Goal: Check status: Check status

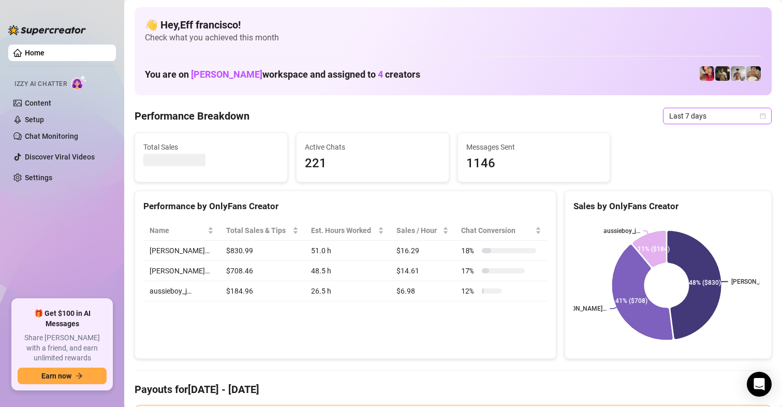
click at [671, 120] on span "Last 7 days" at bounding box center [717, 116] width 96 height 16
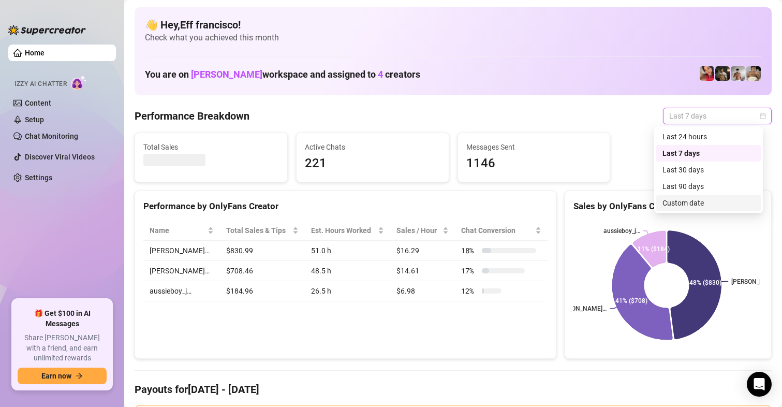
click at [692, 199] on div "Custom date" at bounding box center [709, 202] width 92 height 11
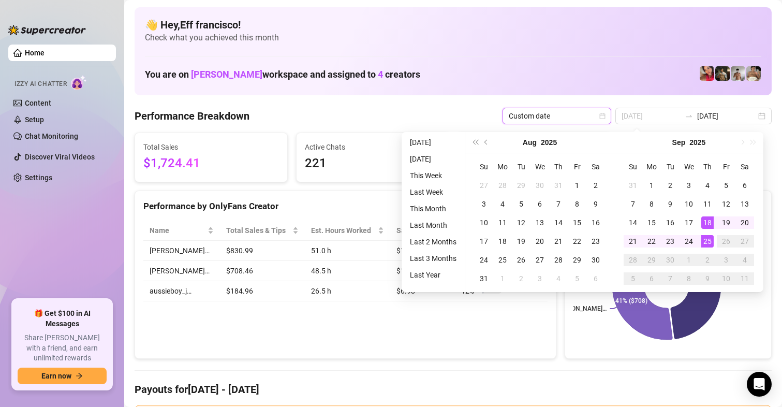
type input "[DATE]"
click at [706, 244] on div "25" at bounding box center [708, 241] width 12 height 12
click at [706, 241] on div "25" at bounding box center [708, 241] width 12 height 12
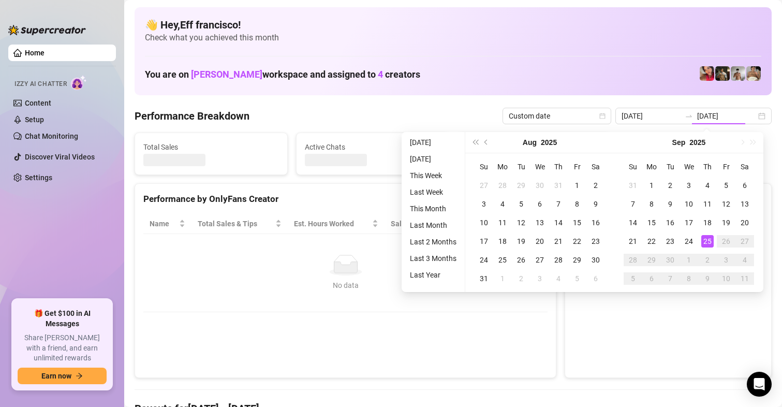
type input "2025-09-25"
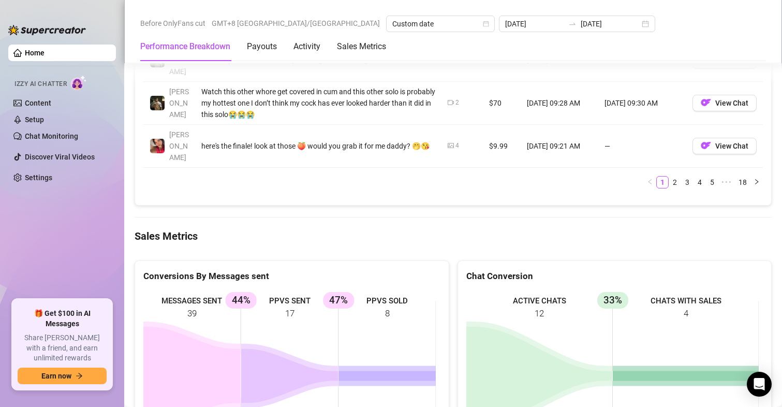
scroll to position [1450, 0]
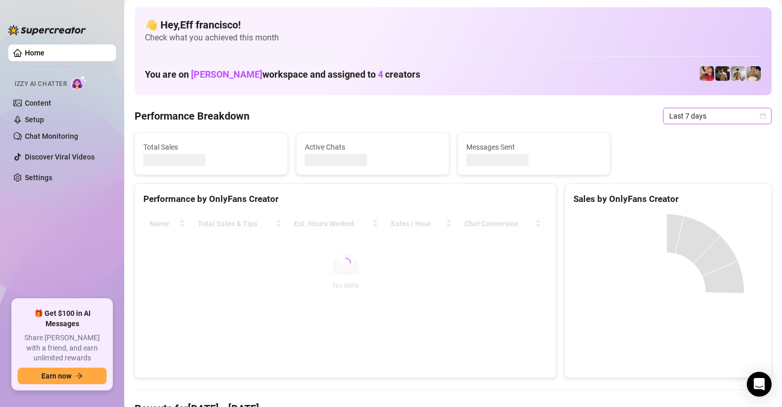
click at [679, 116] on span "Last 7 days" at bounding box center [717, 116] width 96 height 16
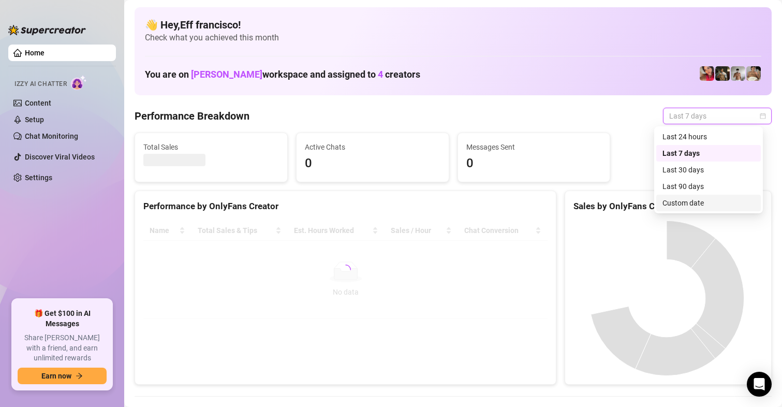
click at [687, 201] on div "Custom date" at bounding box center [709, 202] width 92 height 11
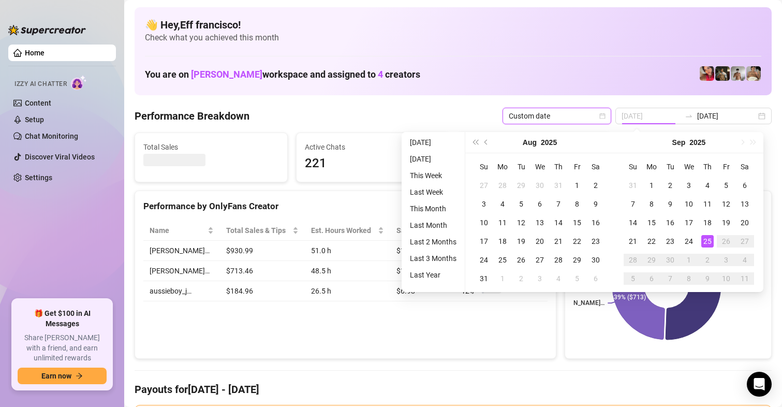
click at [703, 246] on div "25" at bounding box center [708, 241] width 12 height 12
click at [705, 245] on div "25" at bounding box center [708, 241] width 12 height 12
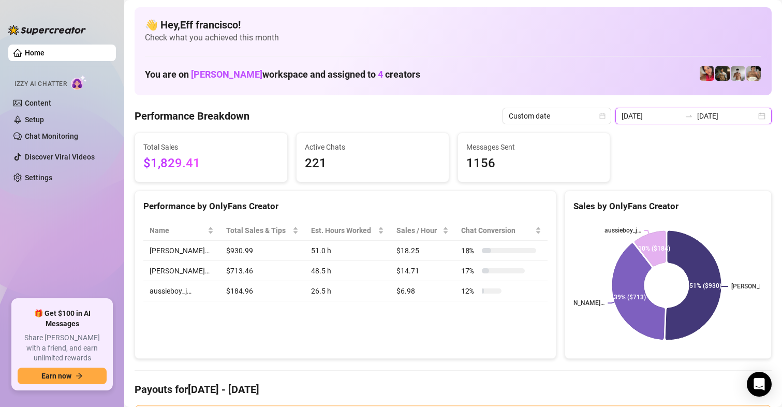
click at [651, 118] on input "2025-09-18" at bounding box center [651, 115] width 59 height 11
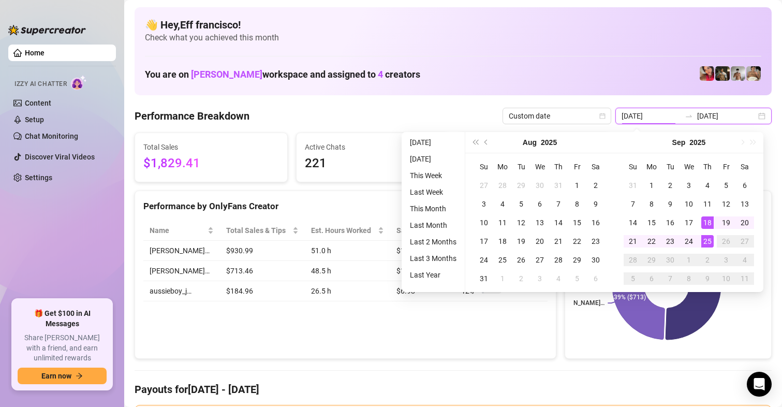
type input "2025-09-25"
click at [707, 242] on div "25" at bounding box center [708, 241] width 12 height 12
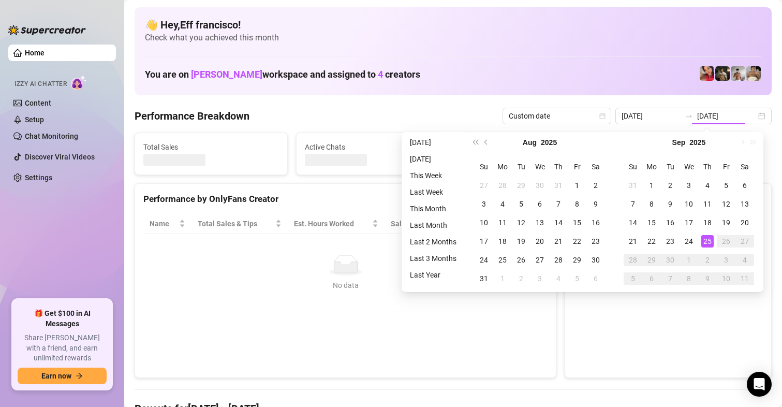
type input "2025-09-25"
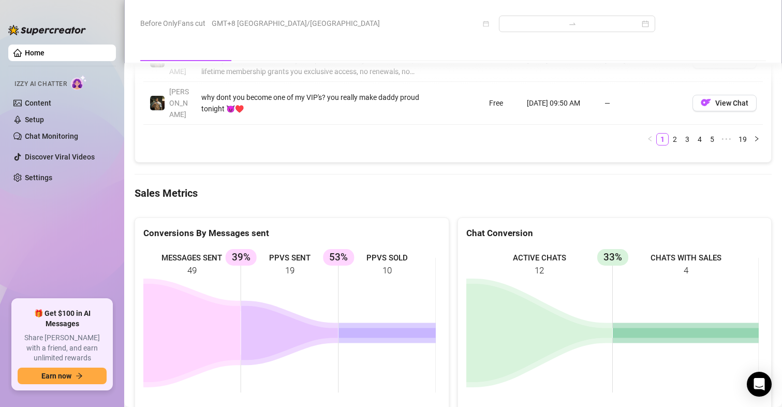
scroll to position [1396, 0]
